Goal: Information Seeking & Learning: Check status

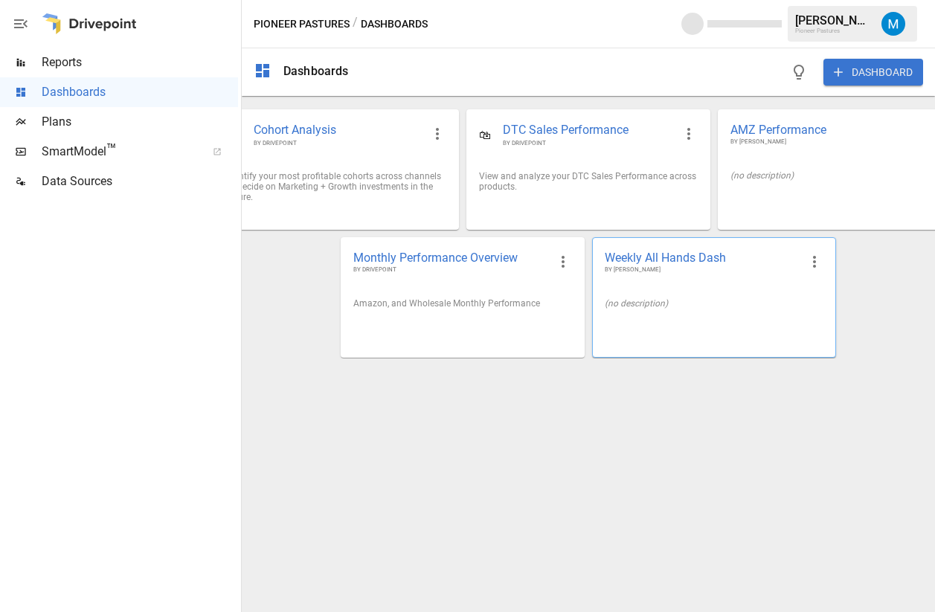
click at [672, 308] on div "(no description)" at bounding box center [714, 303] width 219 height 10
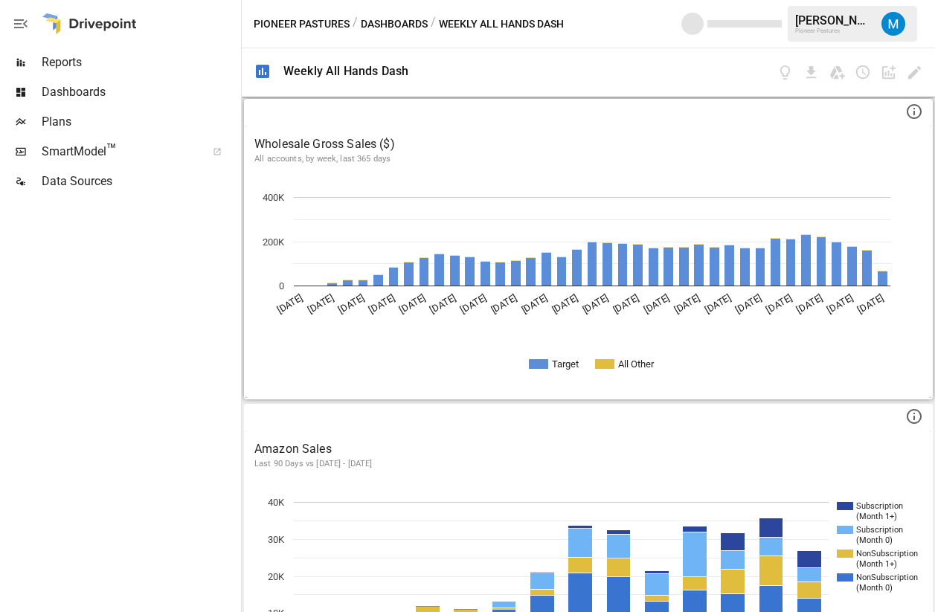
click at [613, 145] on p "Wholesale Gross Sales ($)" at bounding box center [588, 144] width 668 height 18
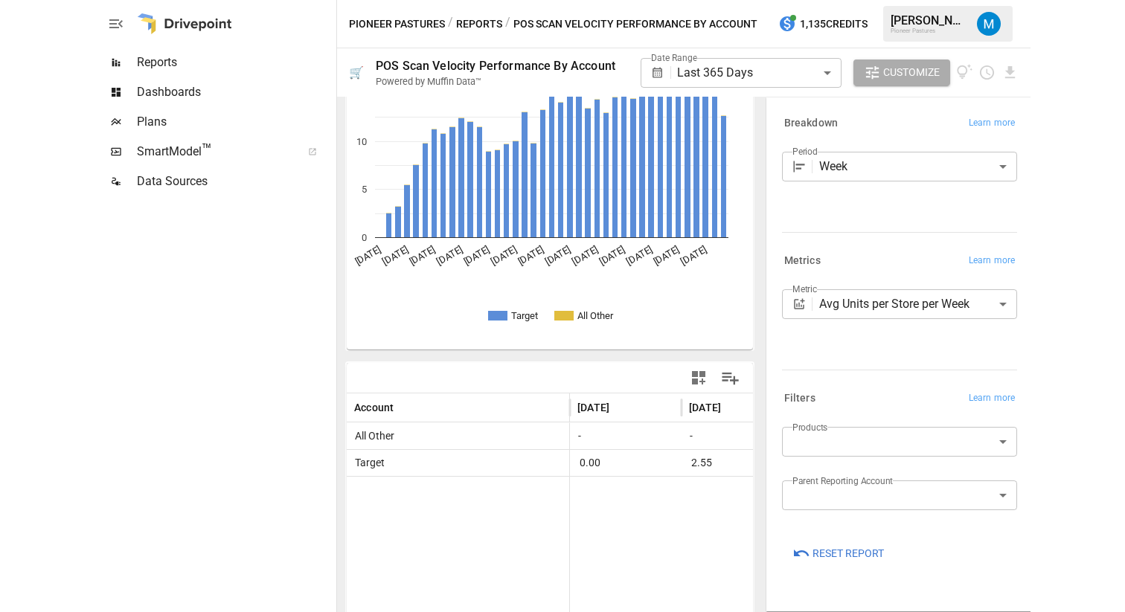
scroll to position [119, 0]
